Goal: Task Accomplishment & Management: Manage account settings

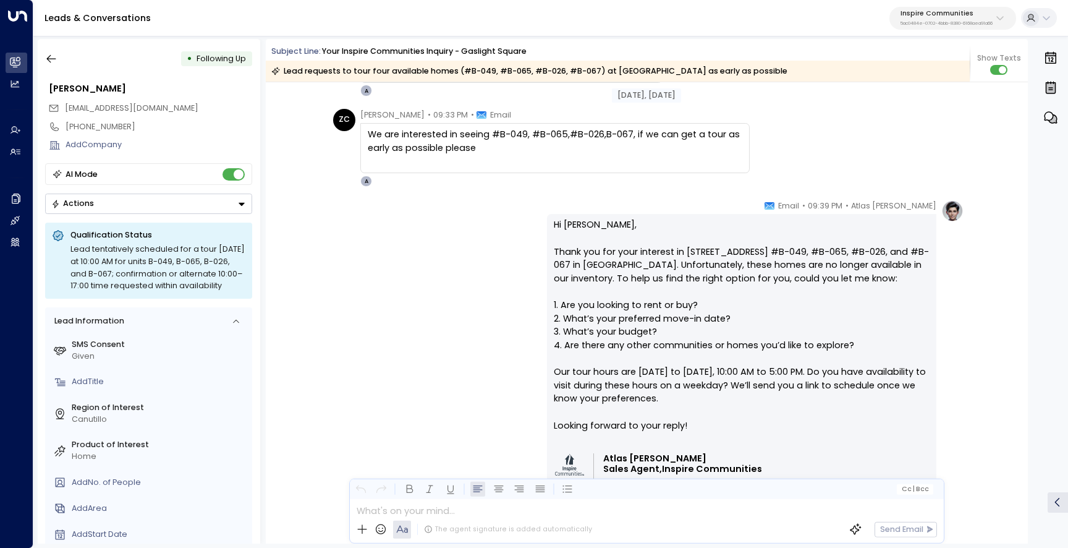
scroll to position [2644, 0]
drag, startPoint x: 919, startPoint y: 250, endPoint x: 752, endPoint y: 249, distance: 167.5
click at [752, 249] on p "Hi [PERSON_NAME], Thank you for your interest in [STREET_ADDRESS] #B-049, #B-06…" at bounding box center [742, 332] width 376 height 227
copy p "#B-049, #B-065, #B-026, and #B-067"
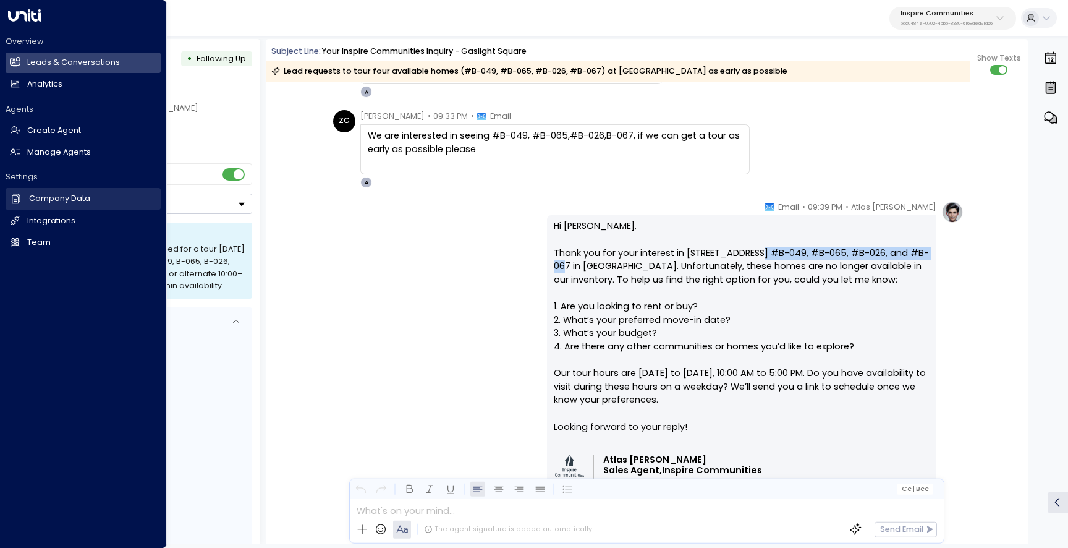
click at [70, 205] on h2 "Company Data" at bounding box center [59, 199] width 61 height 12
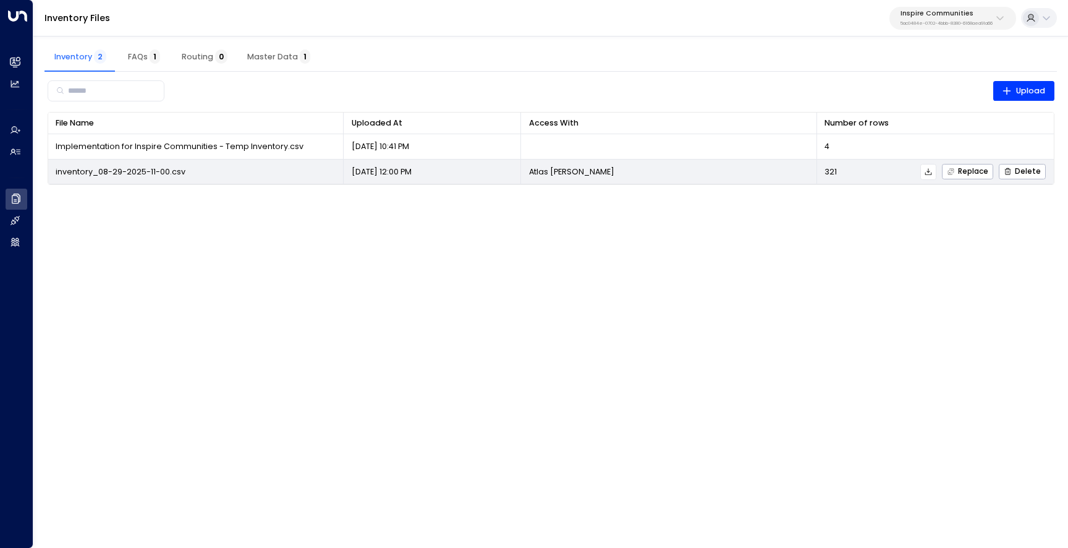
click at [933, 172] on icon at bounding box center [928, 172] width 9 height 9
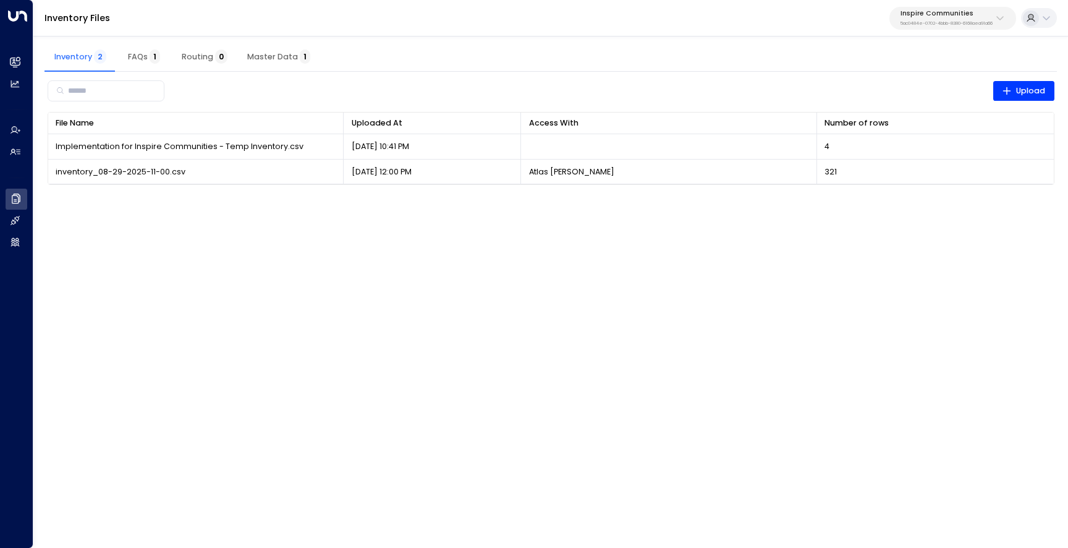
click at [924, 7] on button "Inspire Communities 5ac0484e-0702-4bbb-8380-6168aea91a66" at bounding box center [953, 18] width 127 height 23
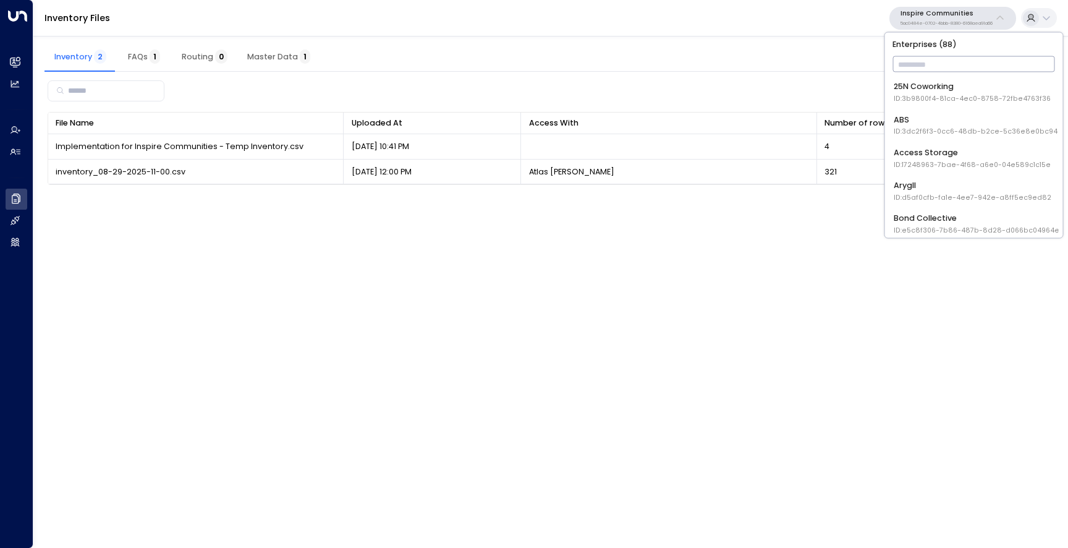
click at [924, 60] on input "text" at bounding box center [974, 65] width 163 height 22
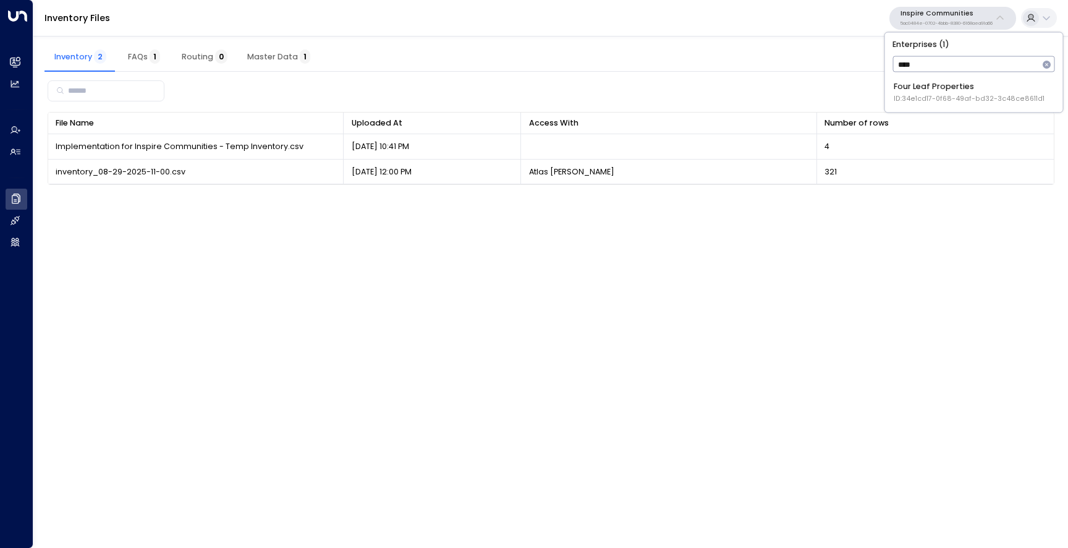
type input "****"
click at [940, 86] on div "Four Leaf Properties ID: 34e1cd17-0f68-49af-bd32-3c48ce8611d1" at bounding box center [969, 92] width 151 height 23
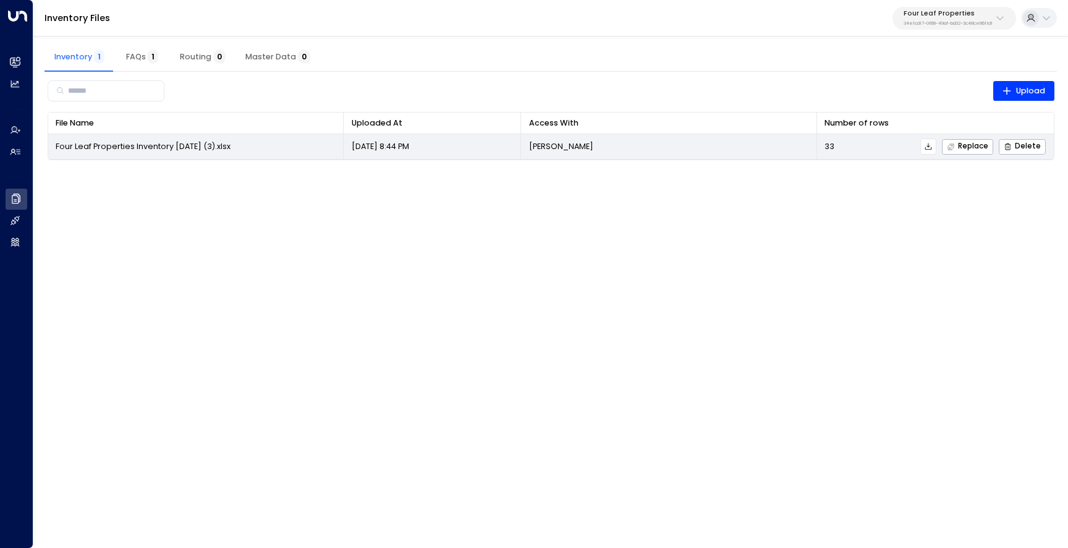
click at [931, 147] on icon at bounding box center [928, 146] width 9 height 9
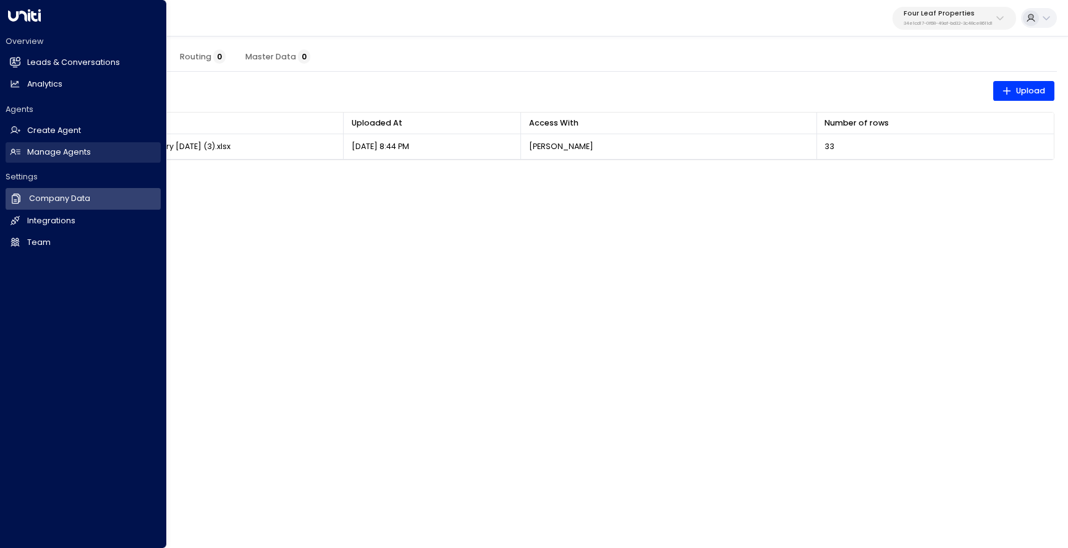
click at [35, 151] on h2 "Manage Agents" at bounding box center [59, 153] width 64 height 12
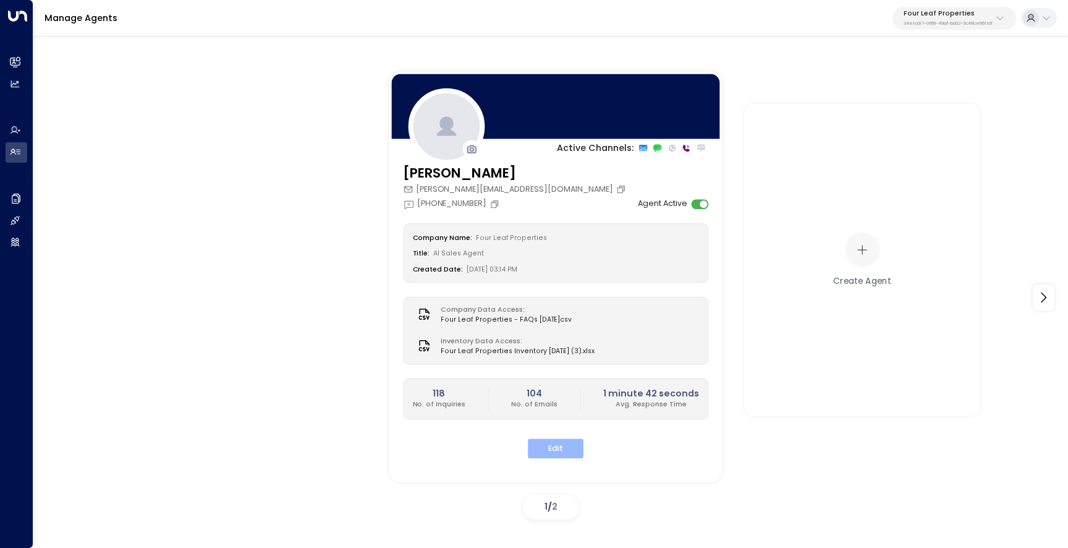
click at [568, 446] on button "Edit" at bounding box center [556, 448] width 56 height 19
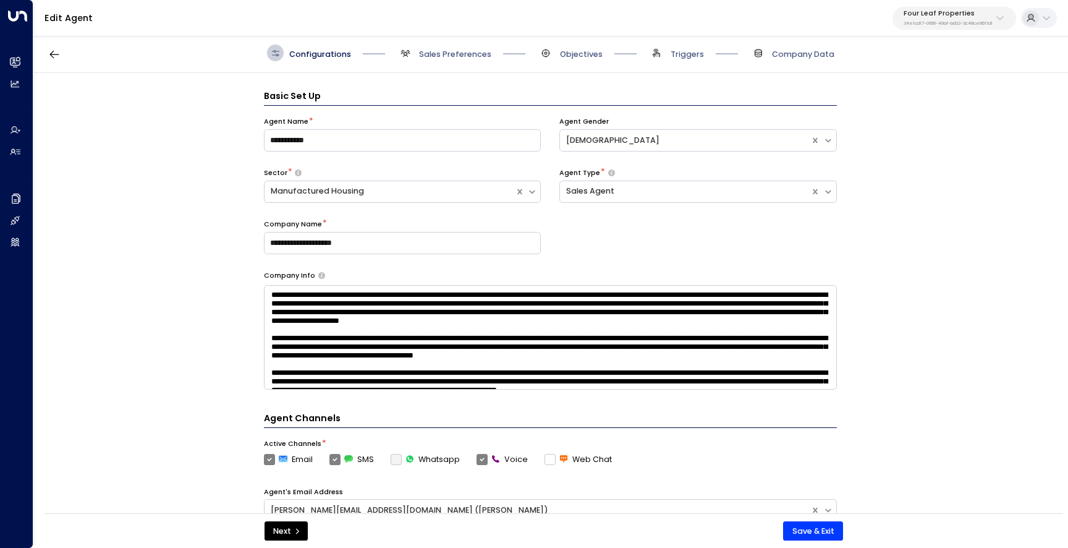
scroll to position [17, 0]
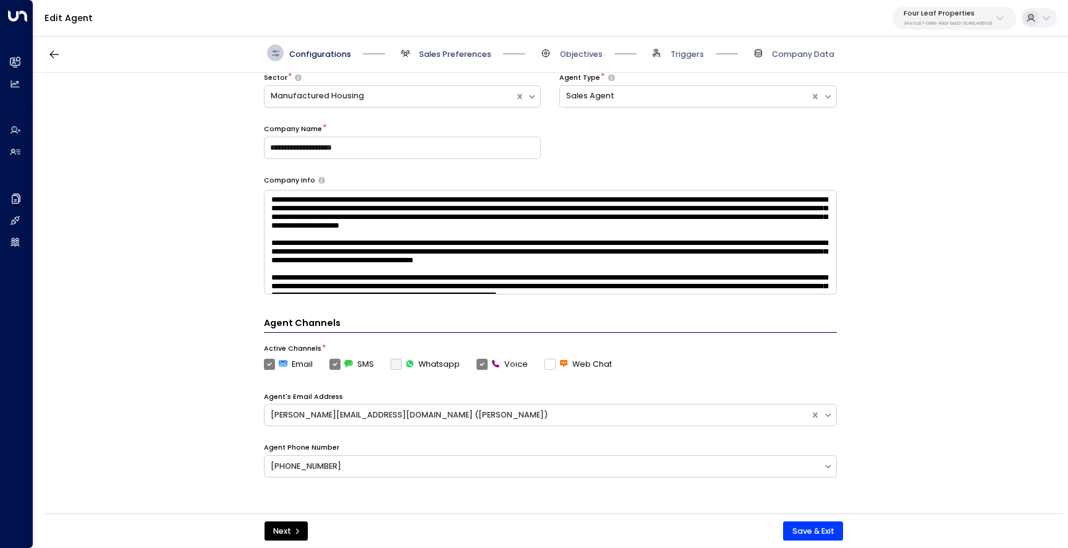
click at [438, 54] on span "Sales Preferences" at bounding box center [455, 54] width 72 height 11
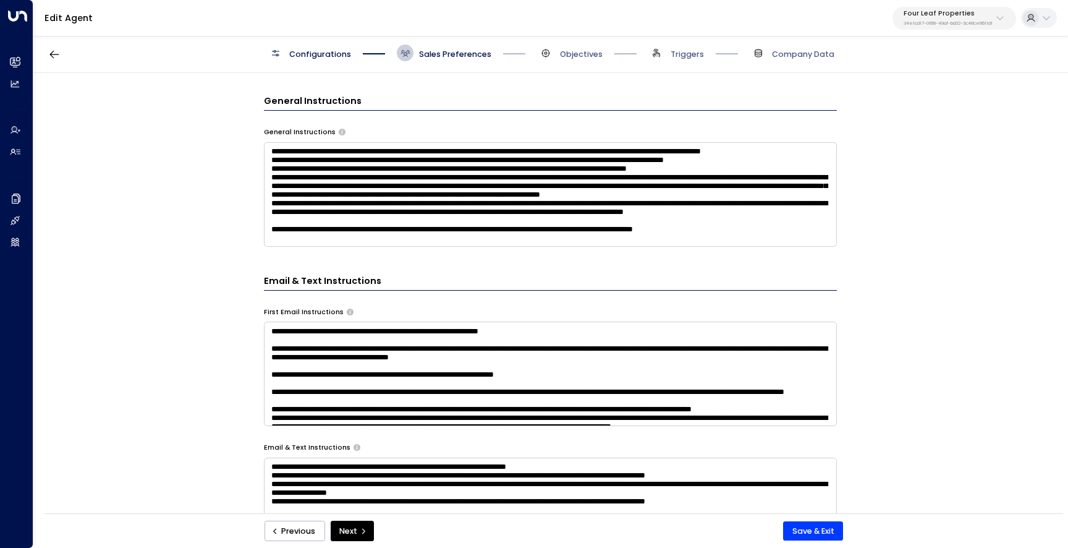
click at [468, 232] on textarea at bounding box center [550, 194] width 573 height 104
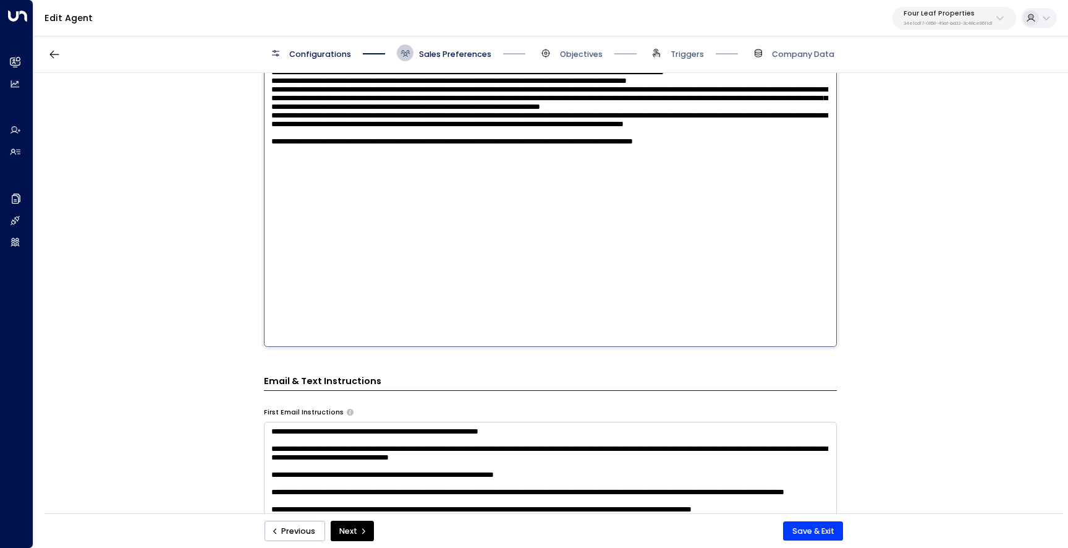
scroll to position [446, 0]
click at [486, 239] on textarea at bounding box center [550, 201] width 573 height 292
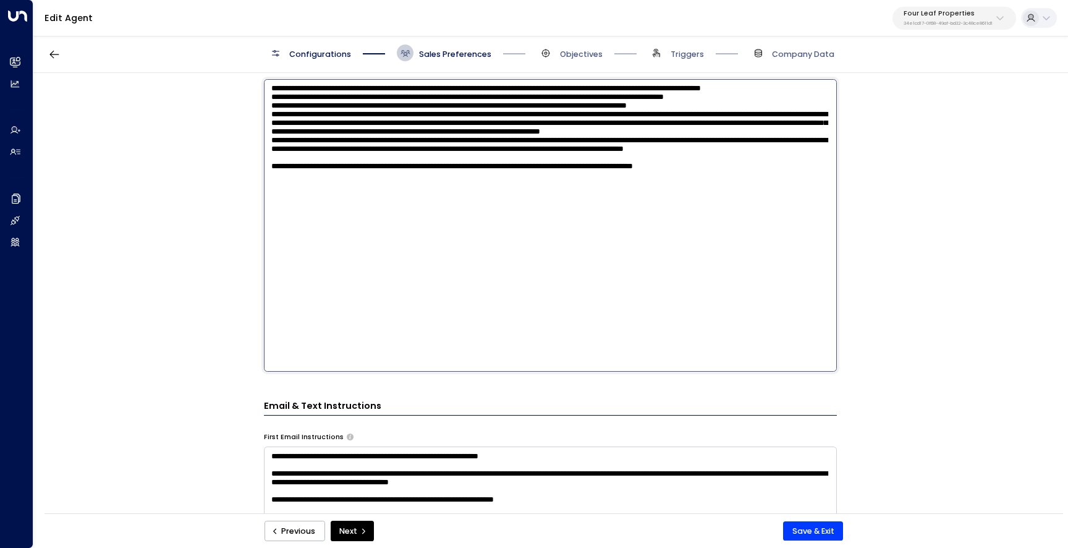
scroll to position [410, 0]
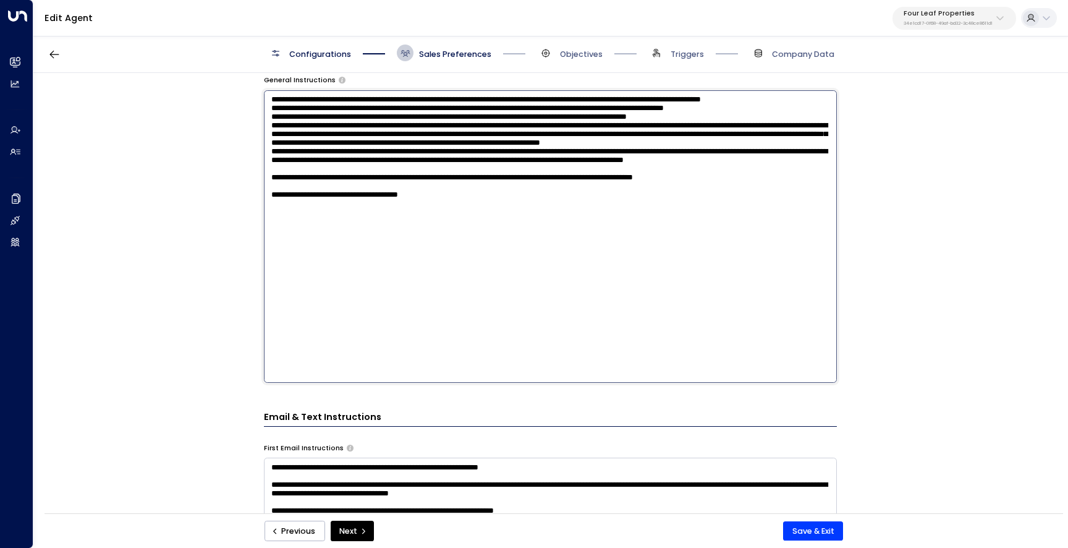
drag, startPoint x: 416, startPoint y: 253, endPoint x: 335, endPoint y: 256, distance: 81.0
click at [335, 256] on textarea at bounding box center [550, 236] width 573 height 292
click at [498, 255] on textarea at bounding box center [550, 236] width 573 height 292
paste textarea "**********"
click at [503, 254] on textarea at bounding box center [550, 236] width 573 height 292
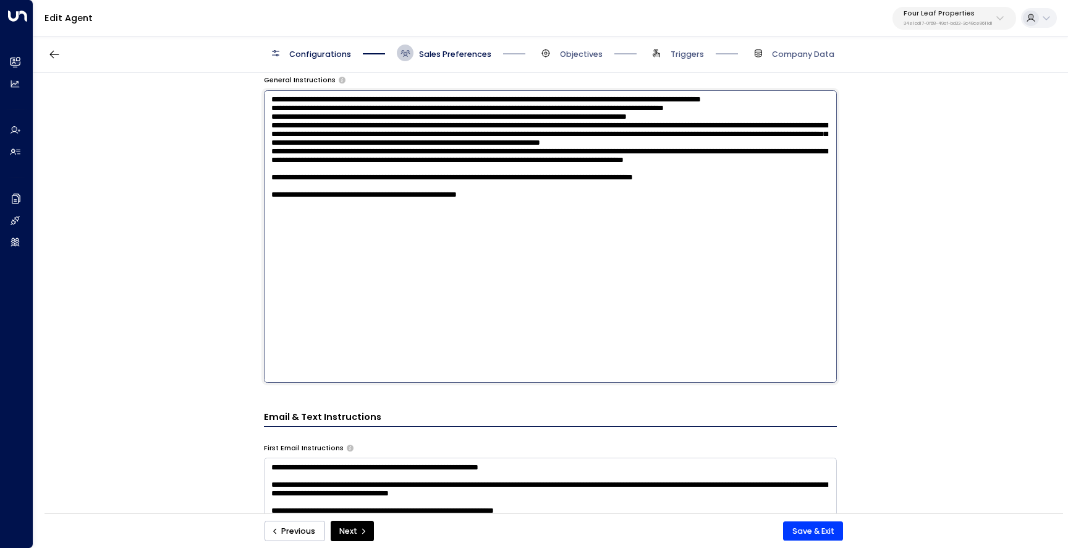
drag, startPoint x: 513, startPoint y: 254, endPoint x: 498, endPoint y: 254, distance: 14.8
click at [498, 254] on textarea at bounding box center [550, 236] width 573 height 292
click at [556, 254] on textarea at bounding box center [550, 236] width 573 height 292
click at [587, 254] on textarea at bounding box center [550, 236] width 573 height 292
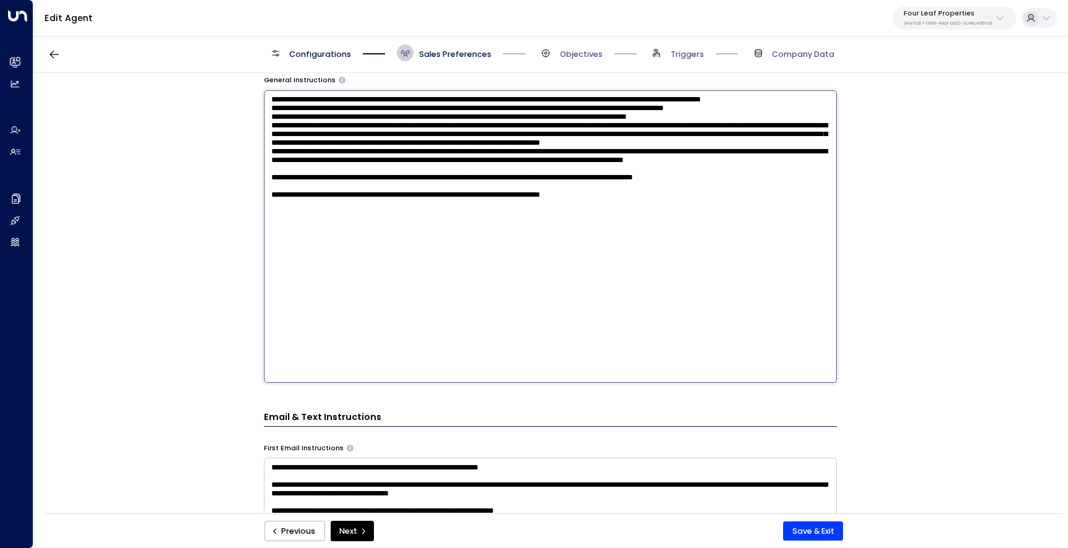
click at [587, 254] on textarea at bounding box center [550, 236] width 573 height 292
type textarea "**********"
click at [819, 533] on button "Save & Exit" at bounding box center [813, 531] width 60 height 20
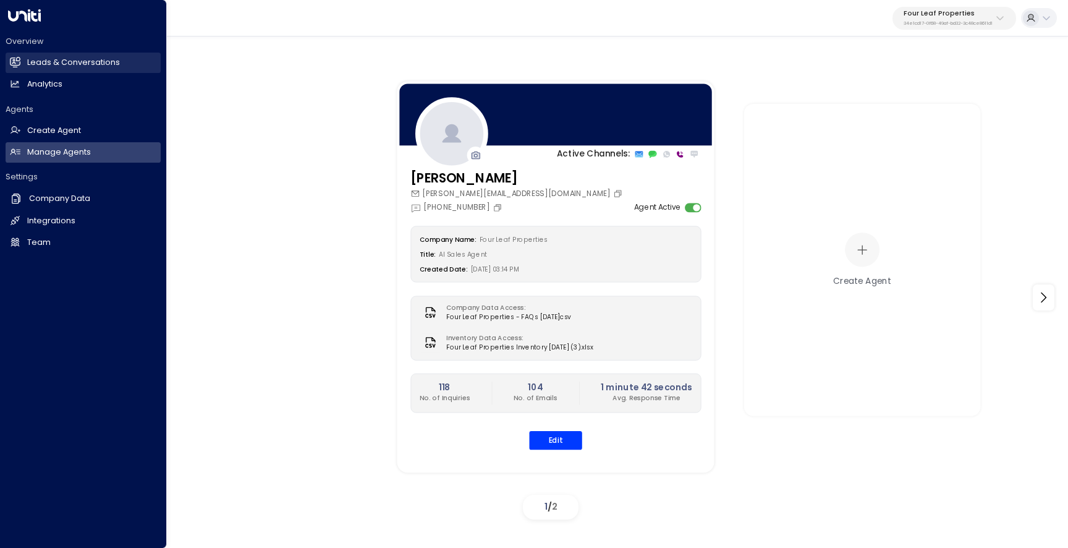
click at [25, 64] on link "Leads & Conversations Leads & Conversations" at bounding box center [83, 63] width 155 height 20
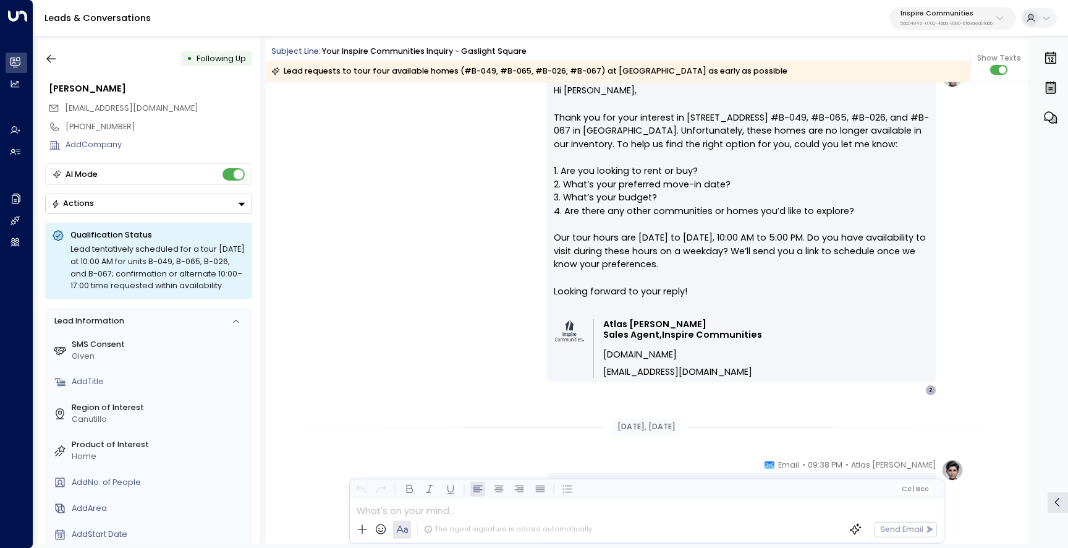
scroll to position [3760, 0]
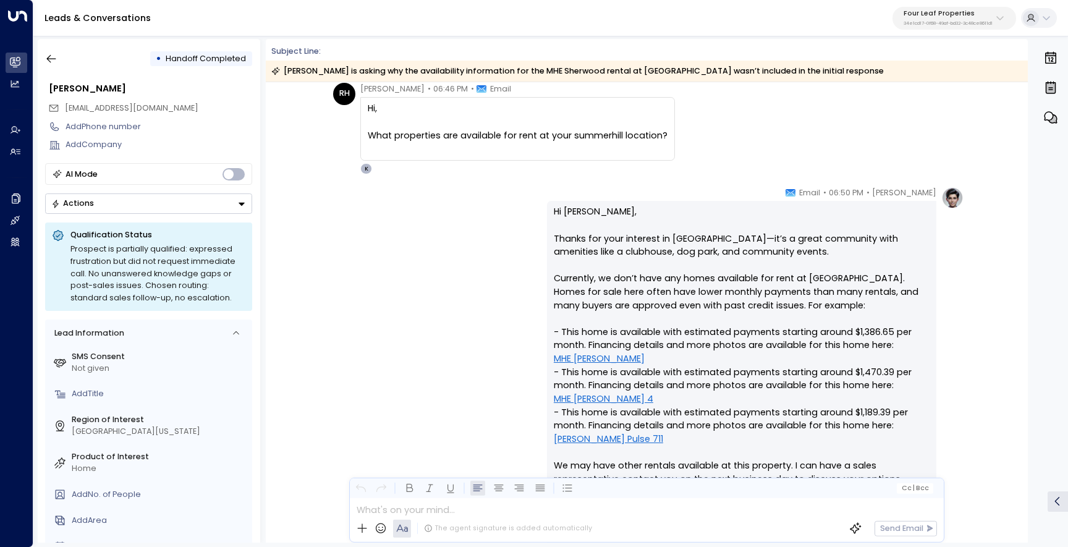
scroll to position [49, 0]
drag, startPoint x: 886, startPoint y: 279, endPoint x: 550, endPoint y: 275, distance: 335.7
click at [550, 275] on div "Hi Rayan, Thanks for your interest in Summerhill Village—it’s a great community…" at bounding box center [741, 420] width 389 height 436
copy p "Currently, we don’t have any homes available for rent at Summerhill Village"
click at [926, 11] on p "Four Leaf Properties" at bounding box center [948, 13] width 89 height 7
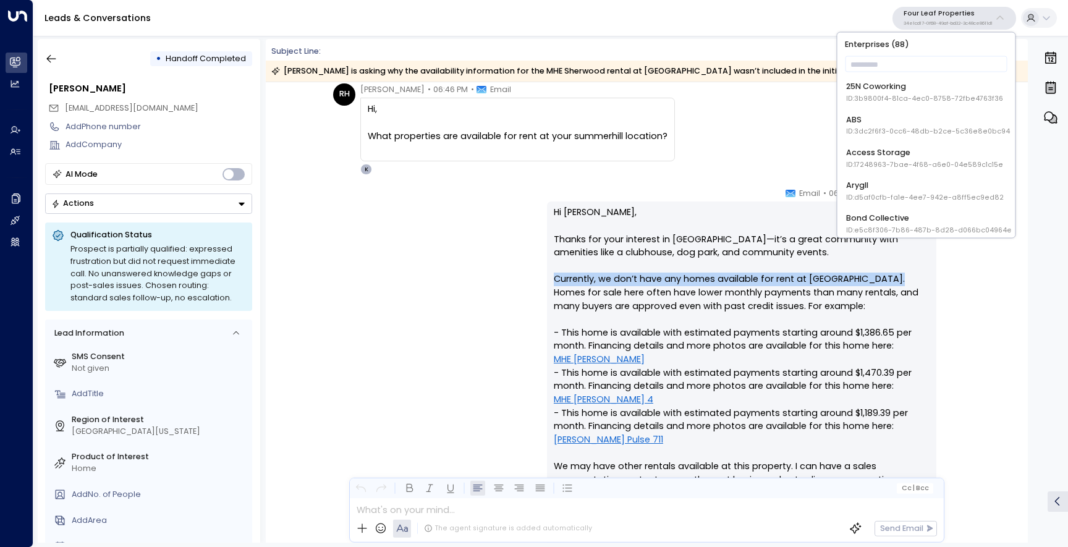
click at [923, 162] on span "ID: 17248963-7bae-4f68-a6e0-04e589c1c15e" at bounding box center [924, 164] width 157 height 10
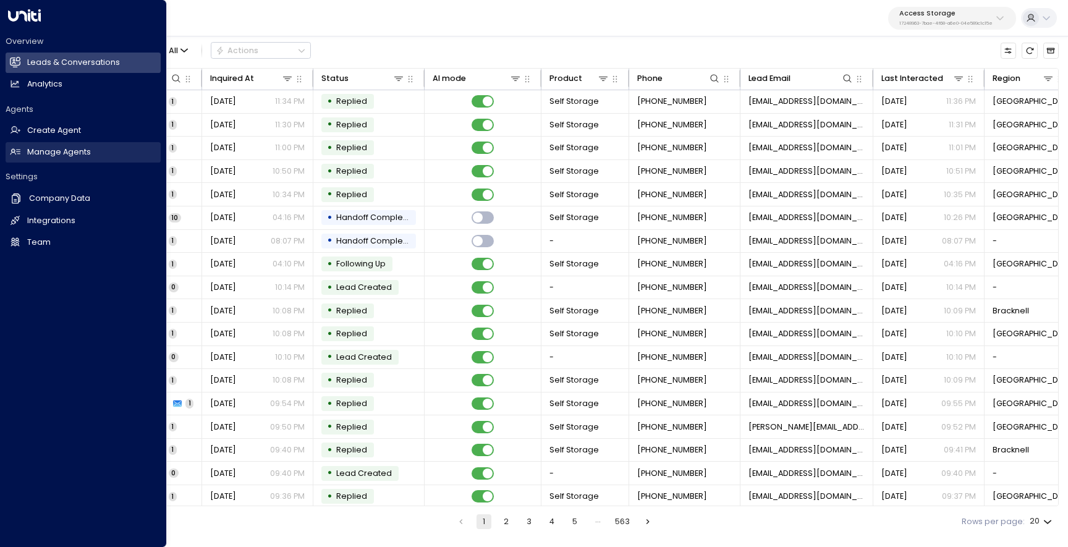
click at [43, 152] on h2 "Manage Agents" at bounding box center [59, 153] width 64 height 12
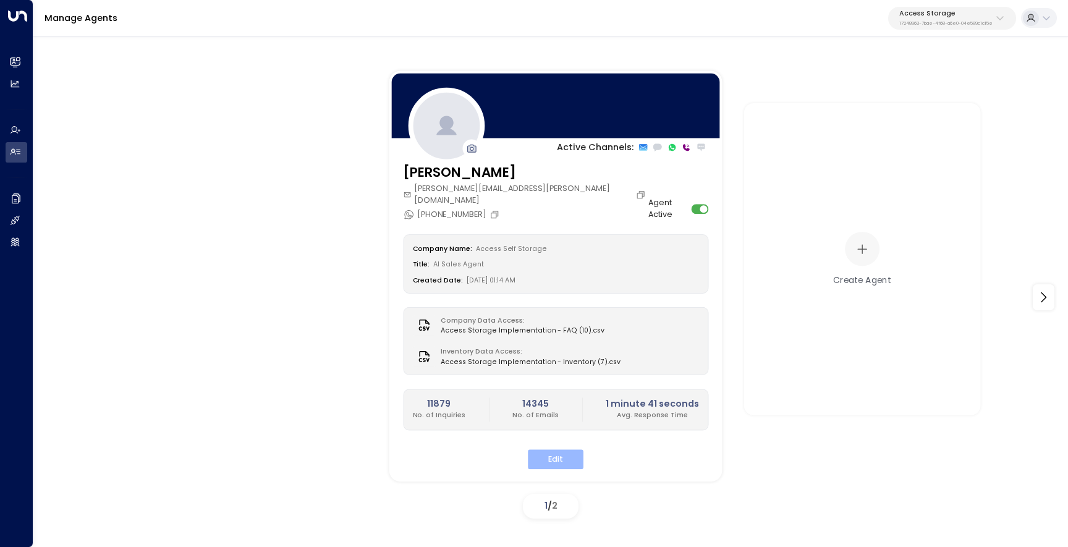
click at [569, 450] on button "Edit" at bounding box center [556, 459] width 56 height 19
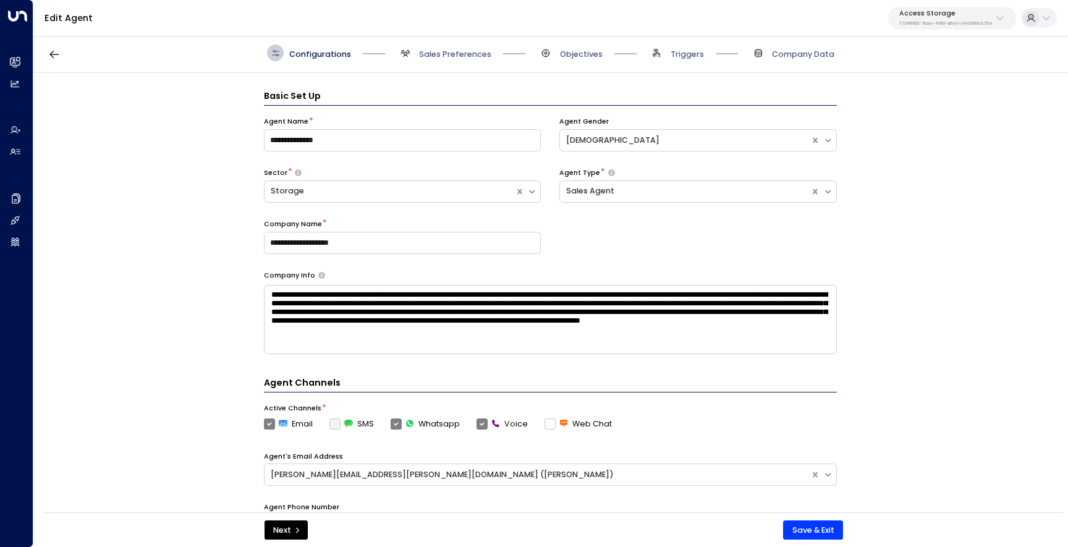
scroll to position [17, 0]
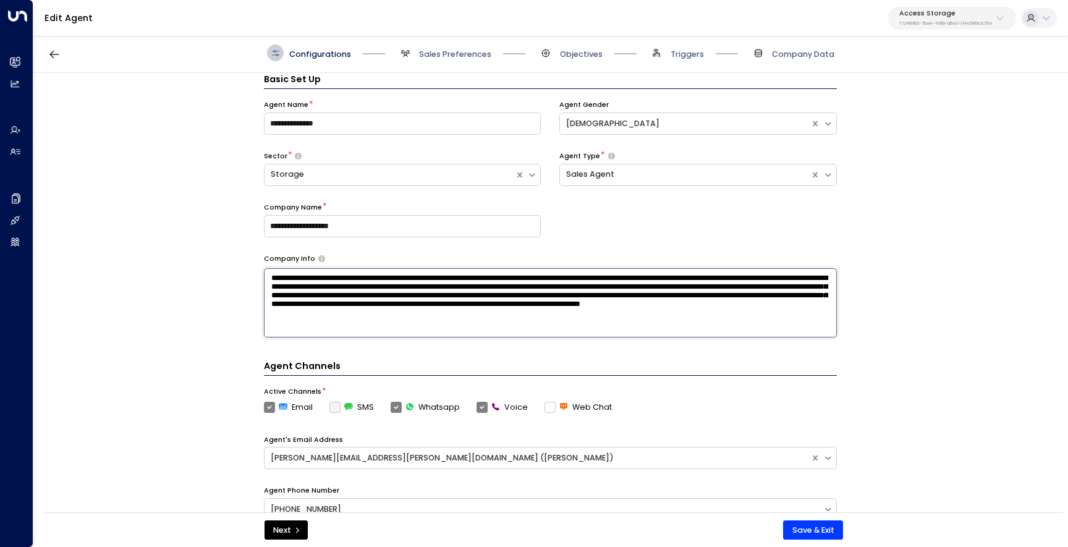
click at [624, 324] on textarea "**********" at bounding box center [550, 302] width 573 height 69
type textarea "**********"
click at [898, 381] on div "**********" at bounding box center [550, 296] width 1034 height 447
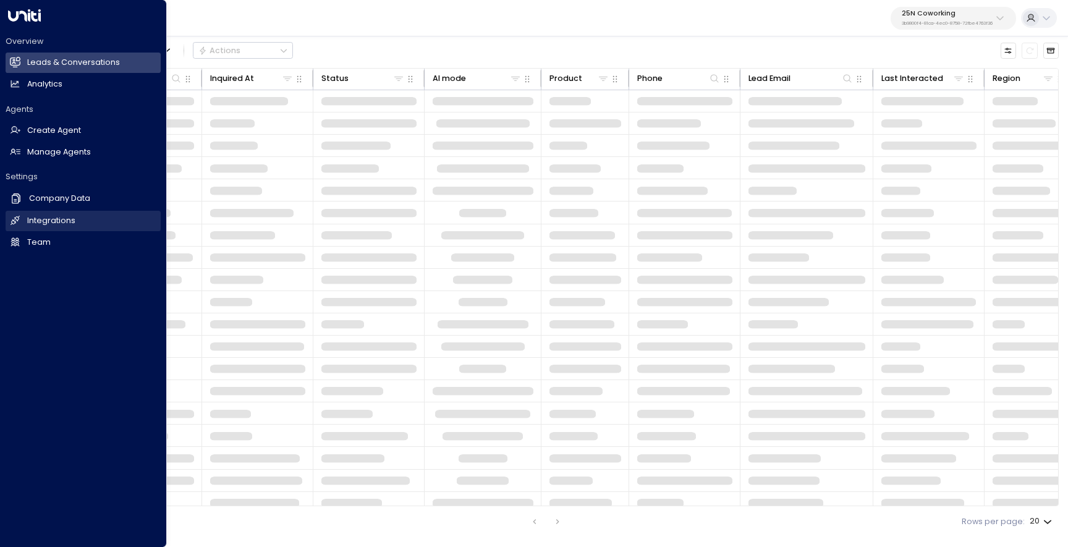
click at [32, 221] on h2 "Integrations" at bounding box center [51, 221] width 48 height 12
